Goal: Find specific page/section: Find specific page/section

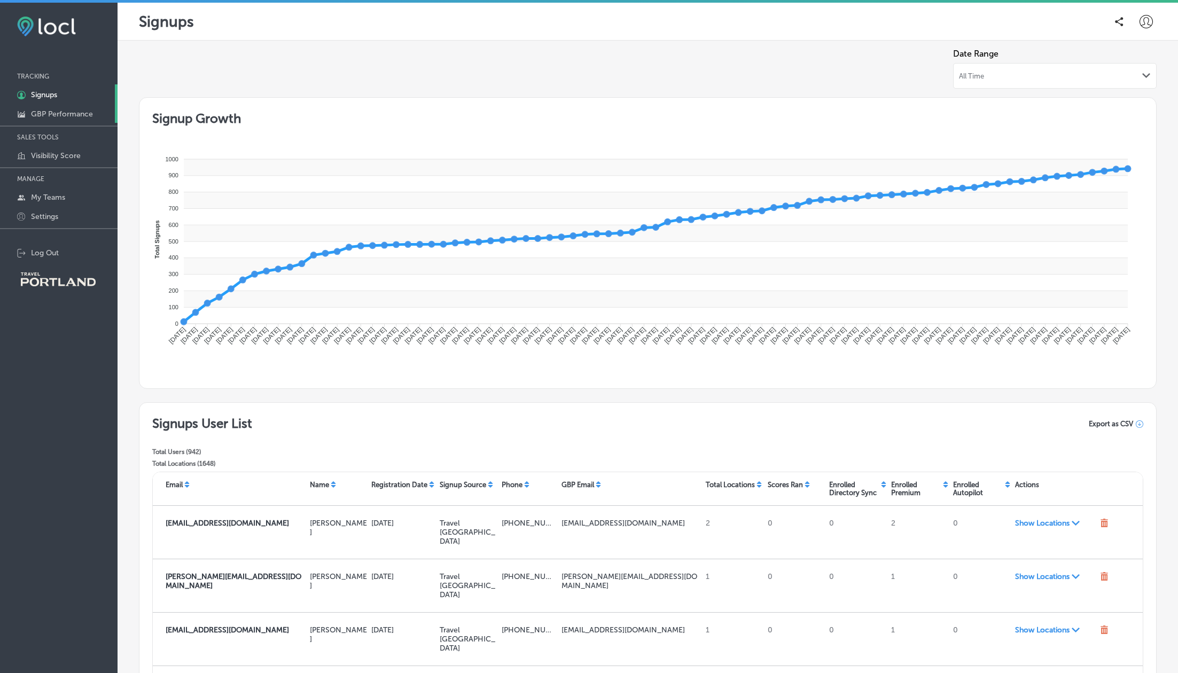
click at [61, 114] on p "GBP Performance" at bounding box center [62, 113] width 62 height 9
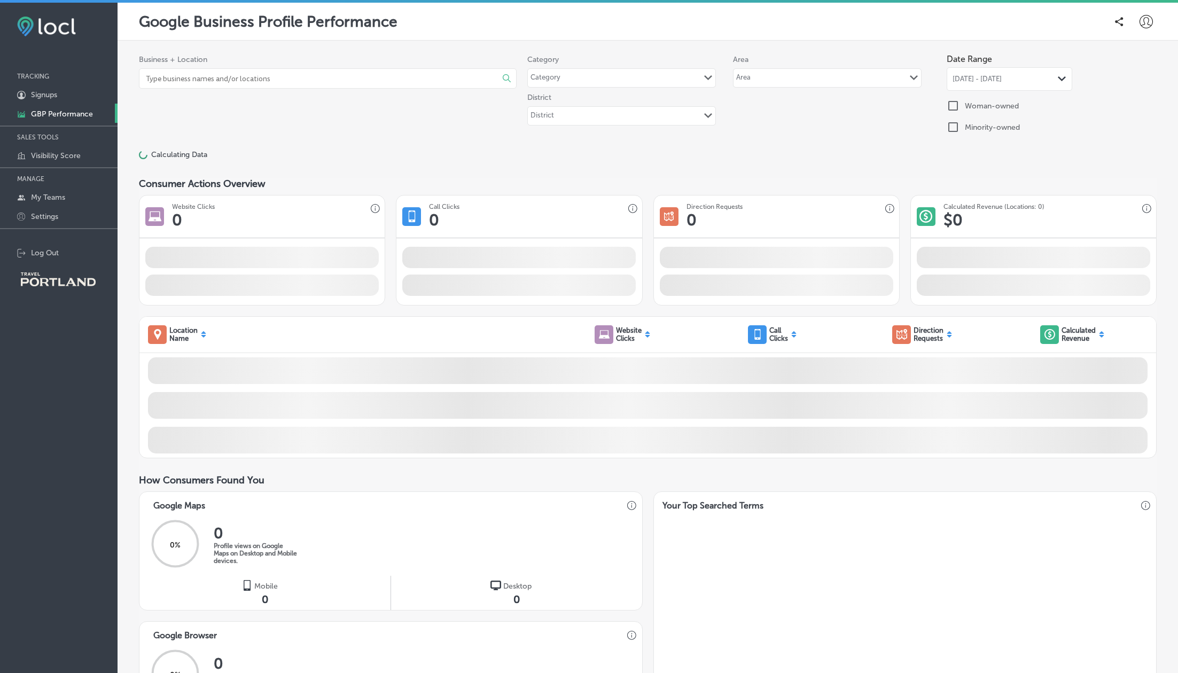
click at [245, 79] on input at bounding box center [312, 78] width 335 height 19
type input "northwest [GEOGRAPHIC_DATA] hostel"
